Goal: Complete application form: Complete application form

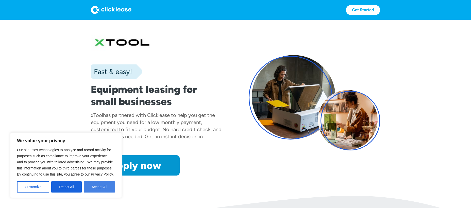
click at [104, 184] on button "Accept All" at bounding box center [99, 187] width 31 height 11
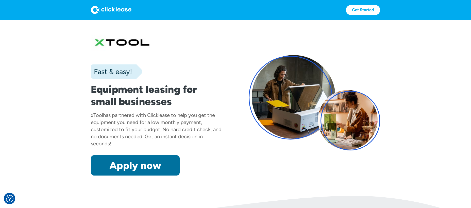
click at [142, 162] on link "Apply now" at bounding box center [135, 165] width 89 height 20
